Goal: Transaction & Acquisition: Purchase product/service

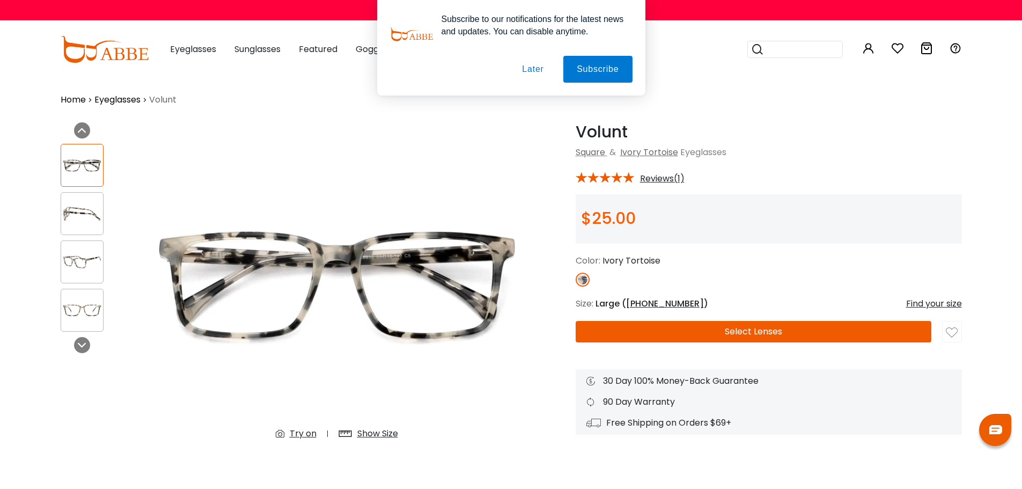
click at [0, 0] on button "Later" at bounding box center [0, 0] width 0 height 0
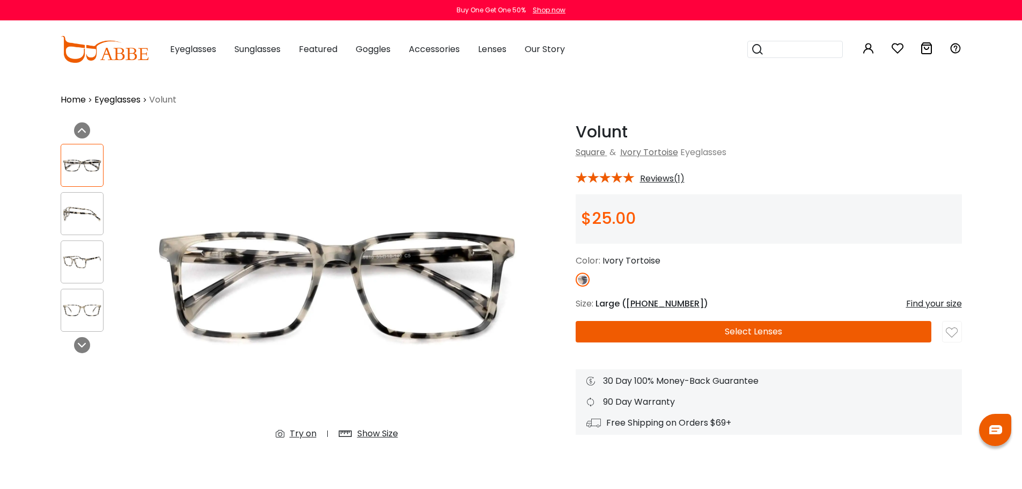
click at [810, 328] on button "Select Lenses" at bounding box center [754, 331] width 356 height 21
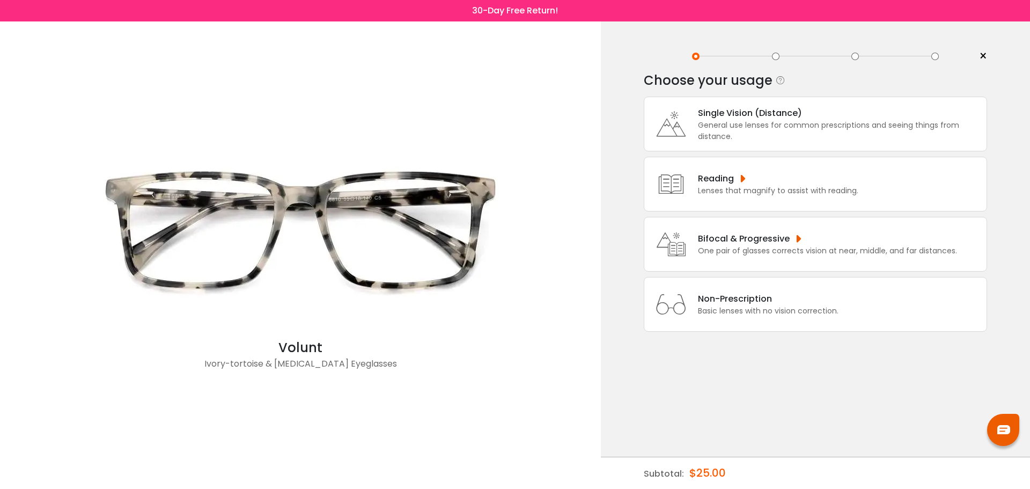
click at [748, 235] on div "Bifocal & Progressive" at bounding box center [827, 238] width 259 height 13
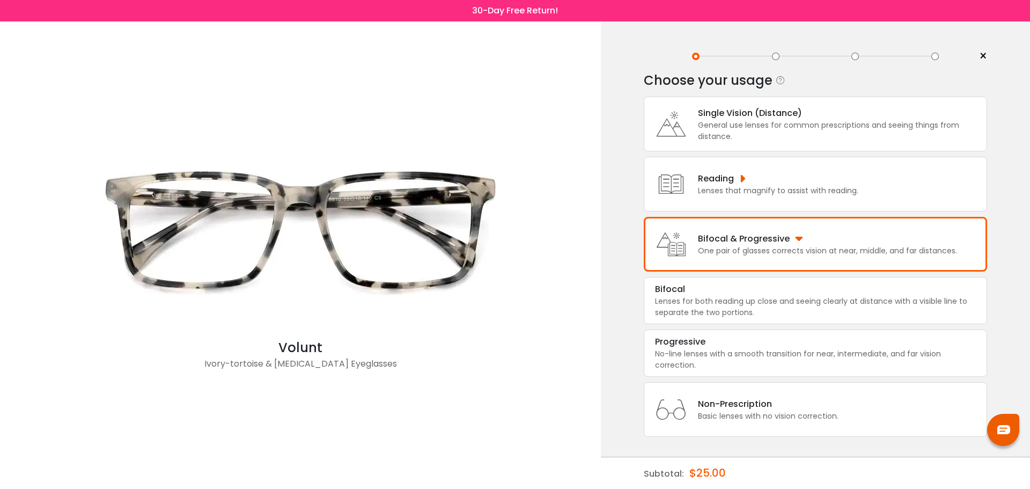
click at [757, 304] on div "Lenses for both reading up close and seeing clearly at distance with a visible …" at bounding box center [815, 307] width 321 height 23
